Goal: Task Accomplishment & Management: Use online tool/utility

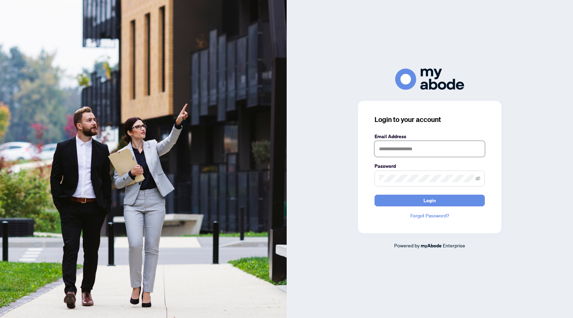
type input "**********"
click at [411, 196] on button "Login" at bounding box center [430, 201] width 110 height 12
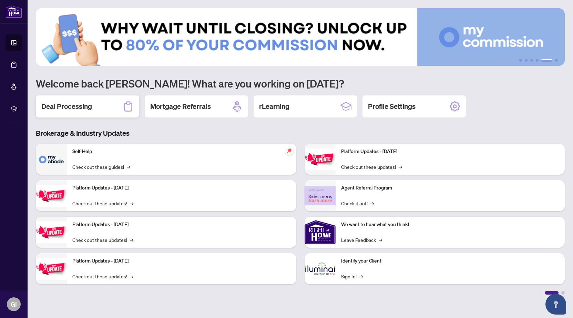
click at [100, 107] on div "Deal Processing" at bounding box center [87, 106] width 103 height 22
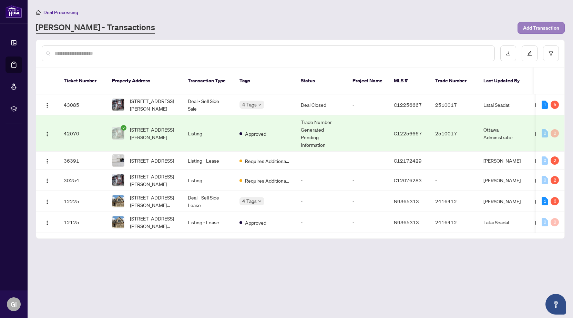
click at [536, 31] on span "Add Transaction" at bounding box center [541, 27] width 36 height 11
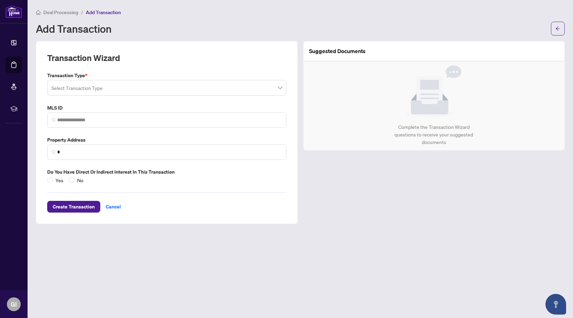
click at [163, 91] on input "search" at bounding box center [163, 88] width 225 height 15
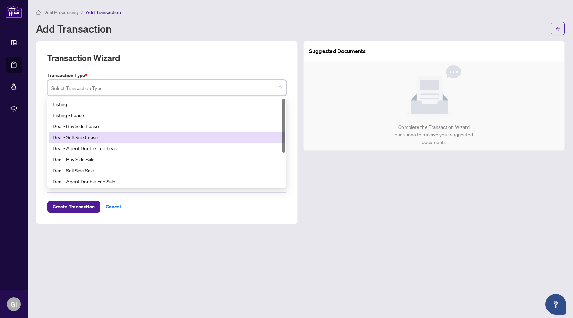
drag, startPoint x: 221, startPoint y: 123, endPoint x: 217, endPoint y: 141, distance: 18.3
click at [217, 141] on div "Listing Listing - Lease Deal - Buy Side Lease Deal - Sell Side Lease Deal - Age…" at bounding box center [167, 154] width 236 height 110
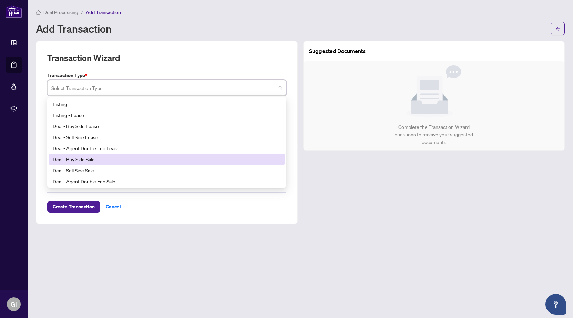
click at [212, 161] on div "Deal - Buy Side Sale" at bounding box center [167, 159] width 228 height 8
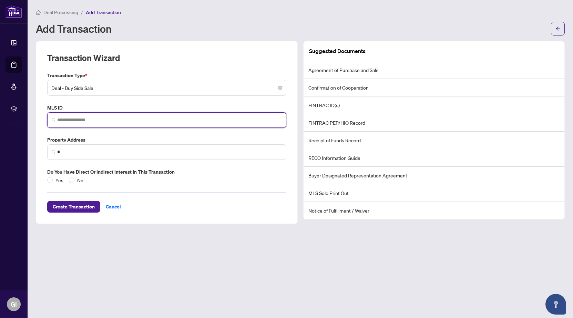
click at [72, 116] on input "search" at bounding box center [169, 119] width 225 height 7
